Goal: Find specific page/section: Find specific page/section

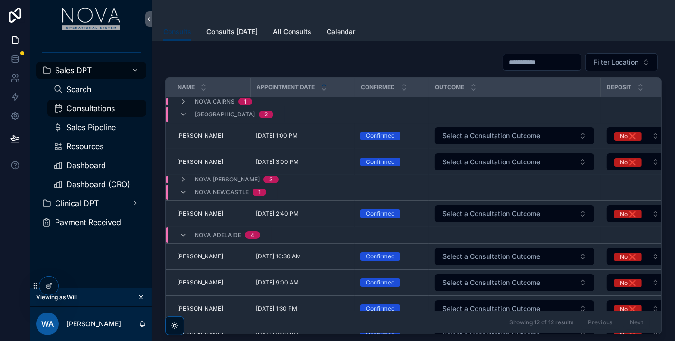
click at [519, 19] on div "scrollable content" at bounding box center [413, 11] width 501 height 23
click at [83, 178] on div "Dashboard (CRO)" at bounding box center [96, 184] width 87 height 15
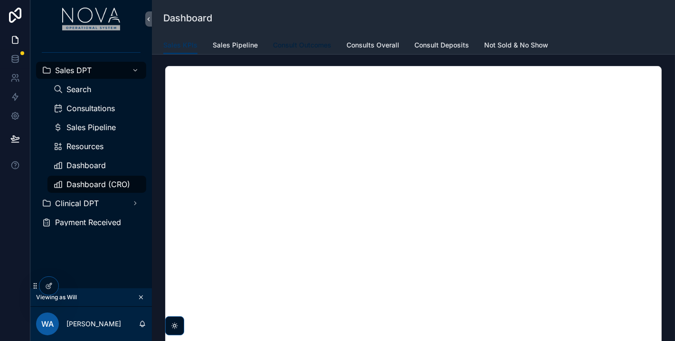
click at [307, 46] on span "Consult Outcomes" at bounding box center [302, 45] width 58 height 10
